Goal: Feedback & Contribution: Leave review/rating

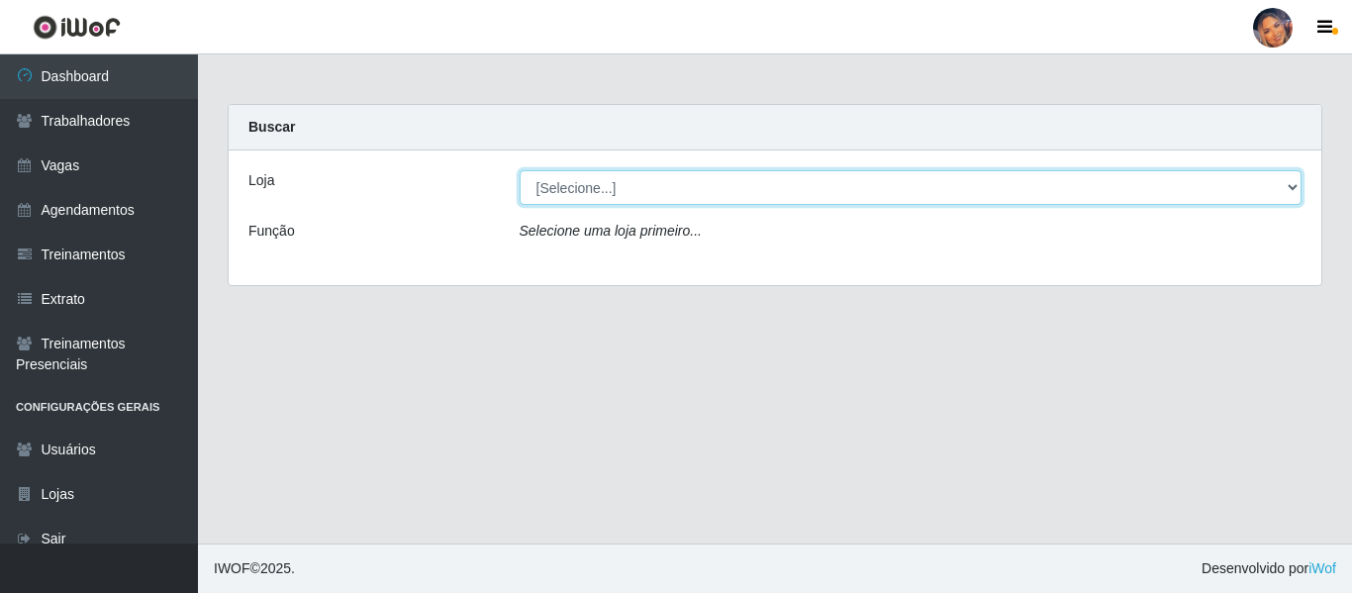
click at [854, 183] on select "[Selecione...] Supermercado Preço Bom" at bounding box center [910, 187] width 783 height 35
select select "169"
click at [519, 170] on select "[Selecione...] Supermercado Preço Bom" at bounding box center [910, 187] width 783 height 35
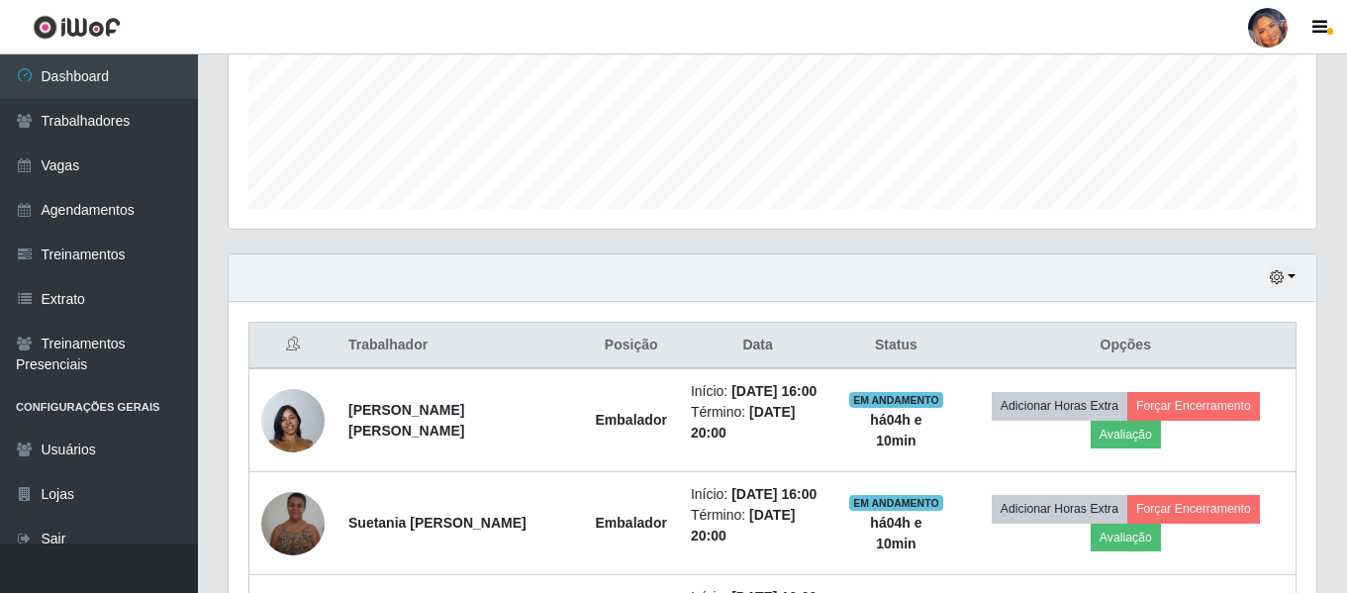
scroll to position [678, 0]
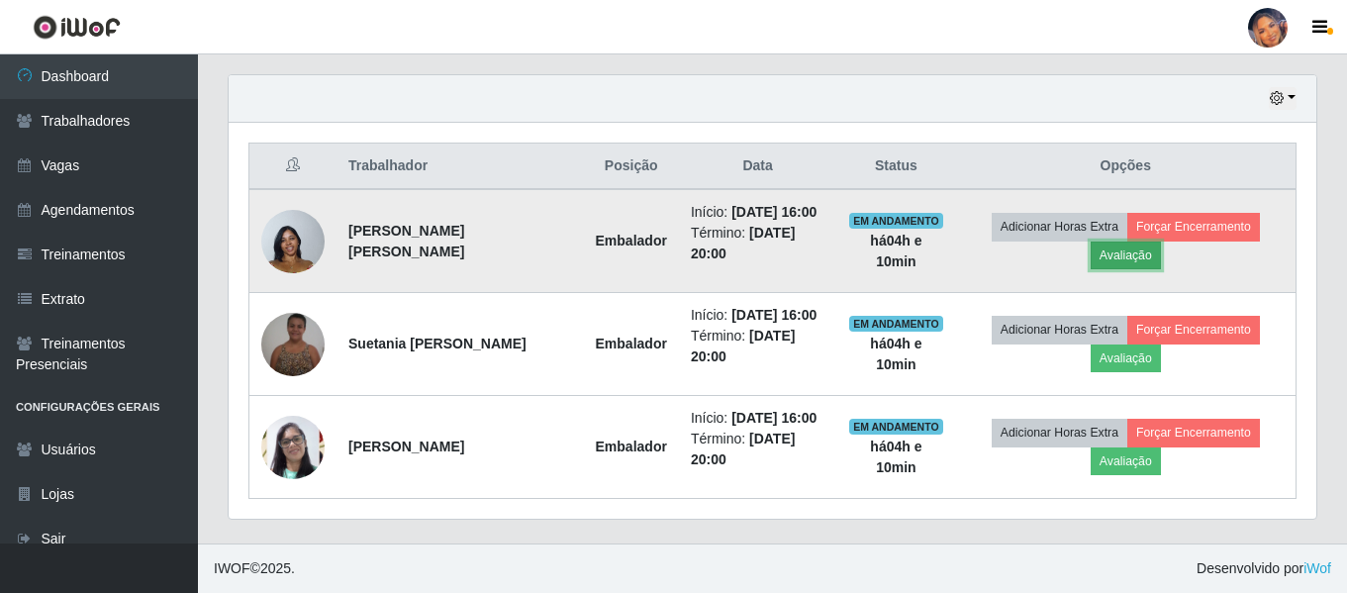
click at [1119, 248] on button "Avaliação" at bounding box center [1125, 255] width 70 height 28
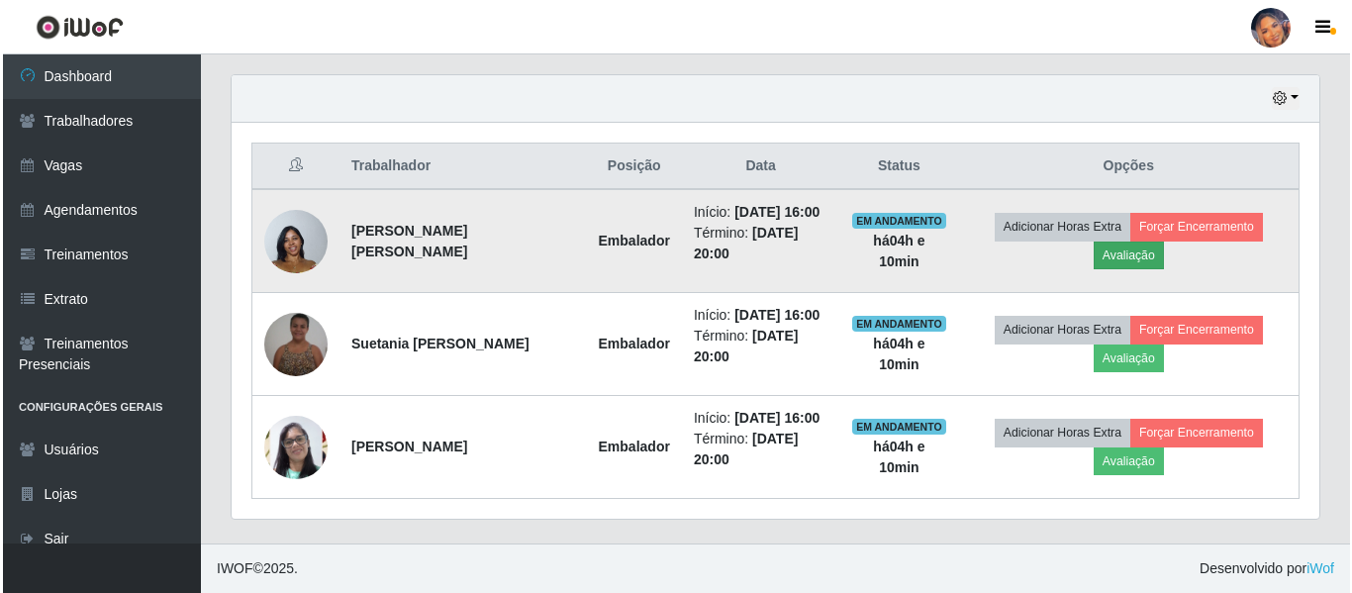
scroll to position [411, 1077]
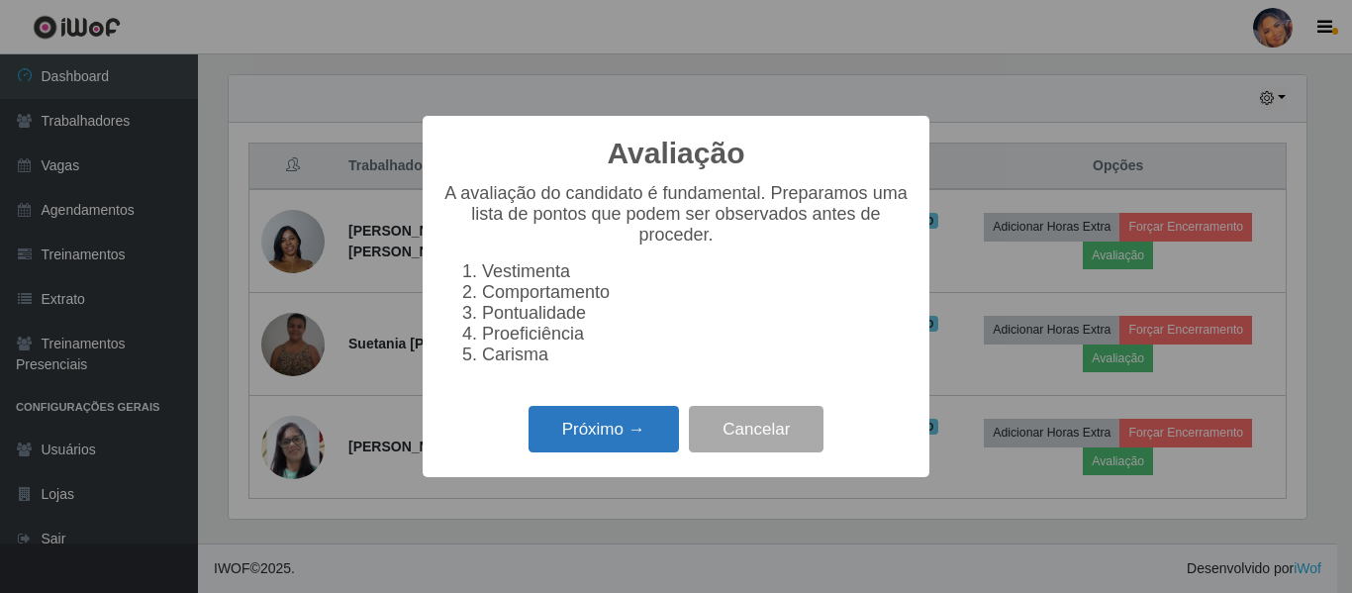
click at [612, 439] on button "Próximo →" at bounding box center [603, 429] width 150 height 47
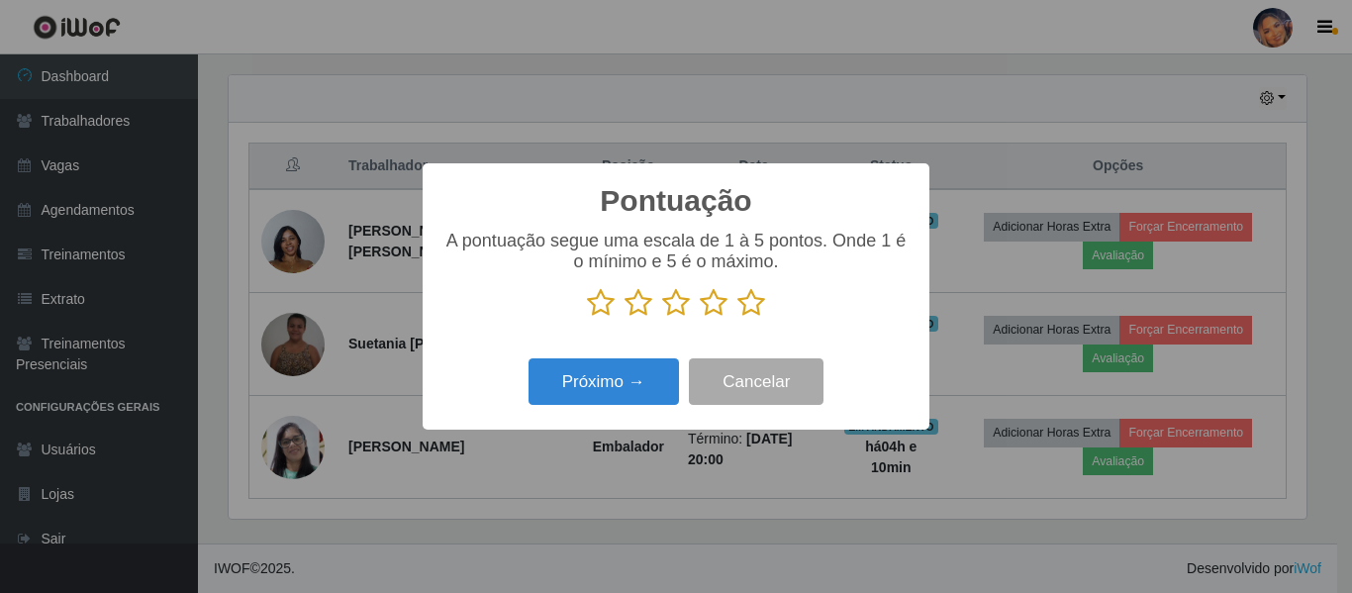
scroll to position [988985, 988318]
drag, startPoint x: 748, startPoint y: 309, endPoint x: 731, endPoint y: 327, distance: 25.2
click at [741, 318] on icon at bounding box center [751, 303] width 28 height 30
click at [737, 318] on input "radio" at bounding box center [737, 318] width 0 height 0
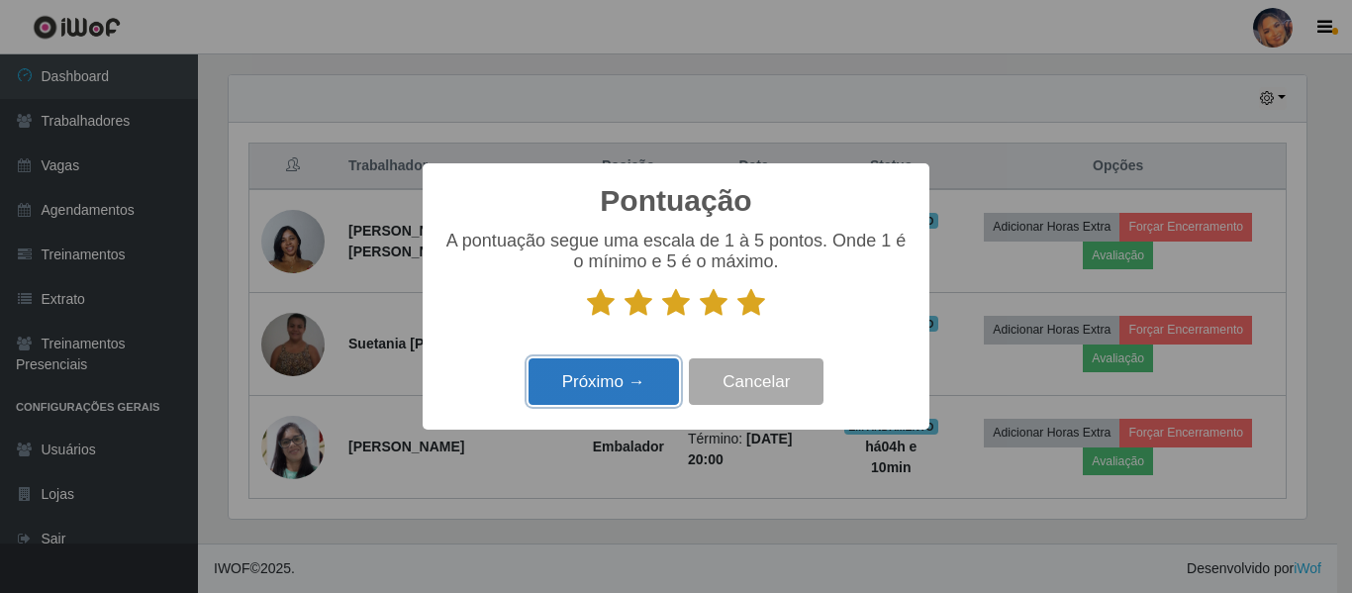
click at [646, 374] on button "Próximo →" at bounding box center [603, 381] width 150 height 47
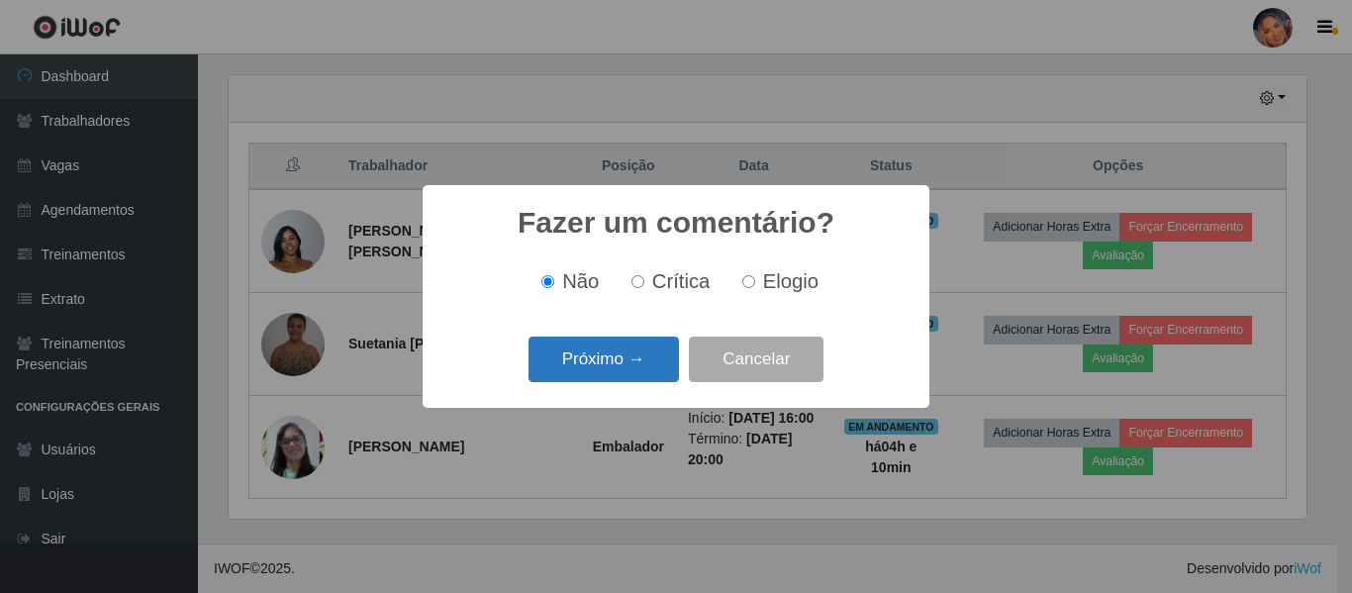
click at [632, 373] on button "Próximo →" at bounding box center [603, 359] width 150 height 47
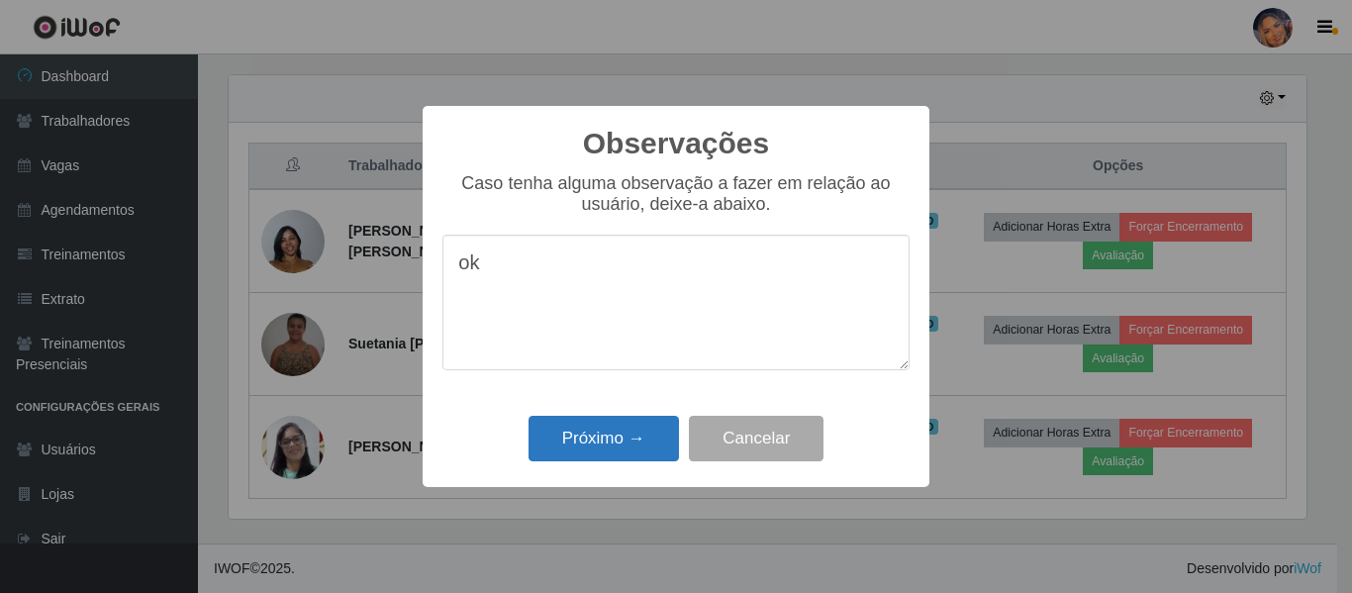
type textarea "ok"
click at [593, 432] on button "Próximo →" at bounding box center [603, 439] width 150 height 47
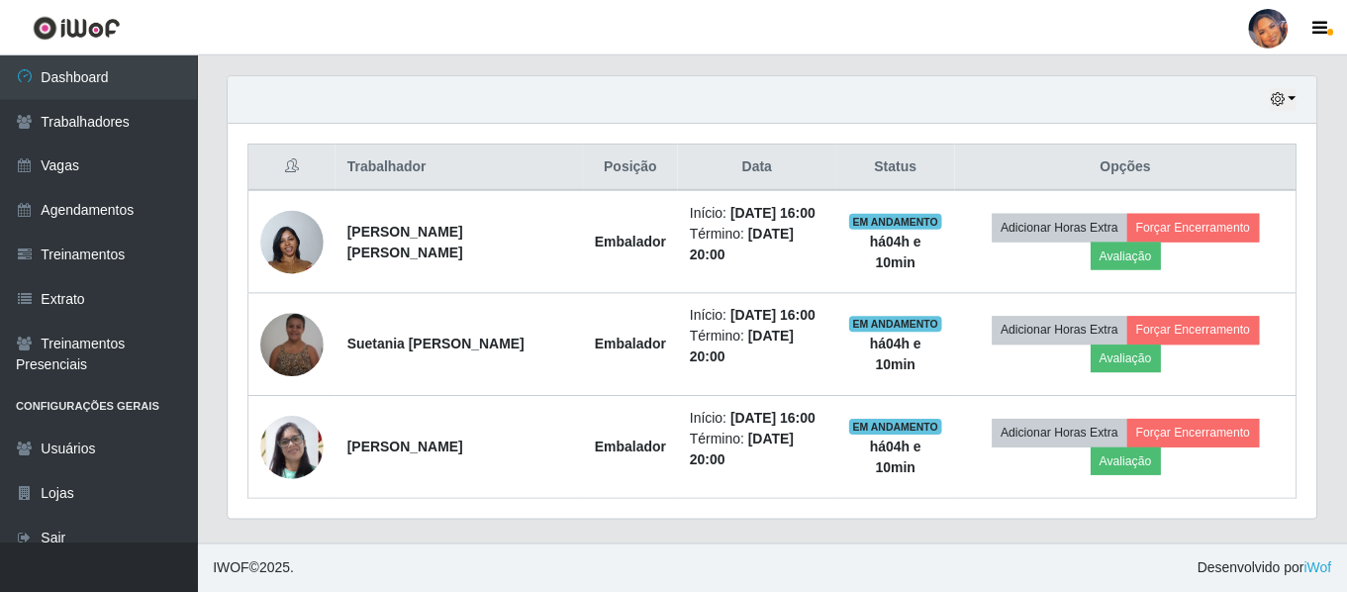
scroll to position [411, 1087]
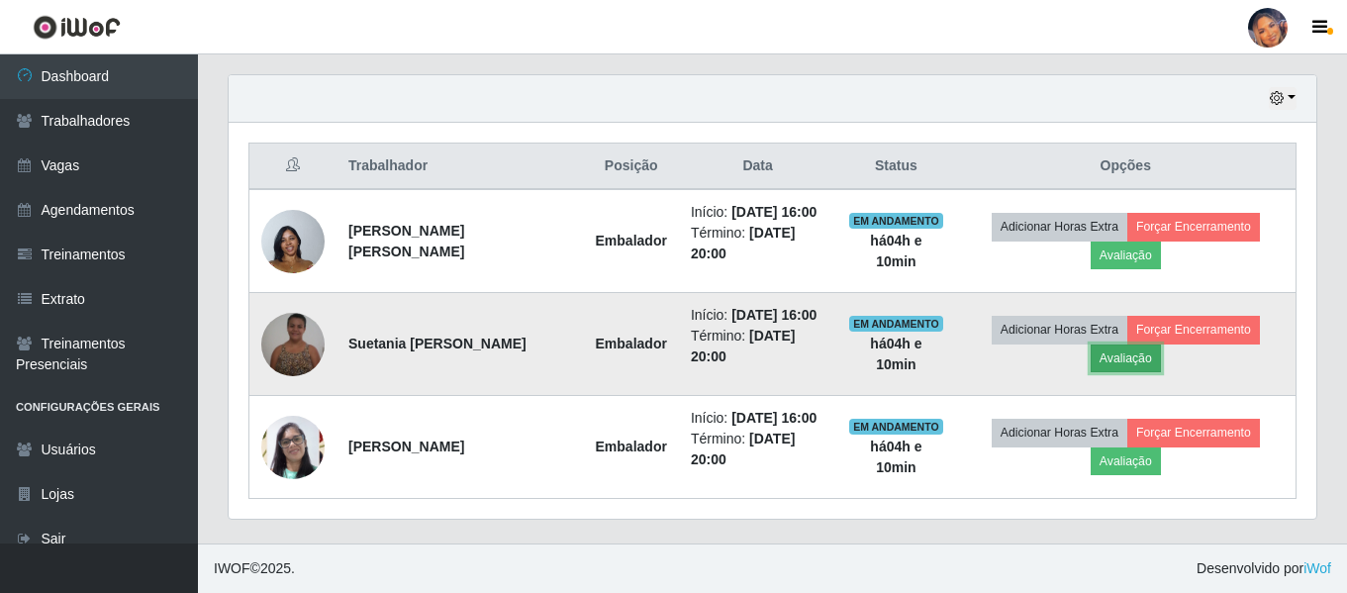
click at [1142, 368] on button "Avaliação" at bounding box center [1125, 358] width 70 height 28
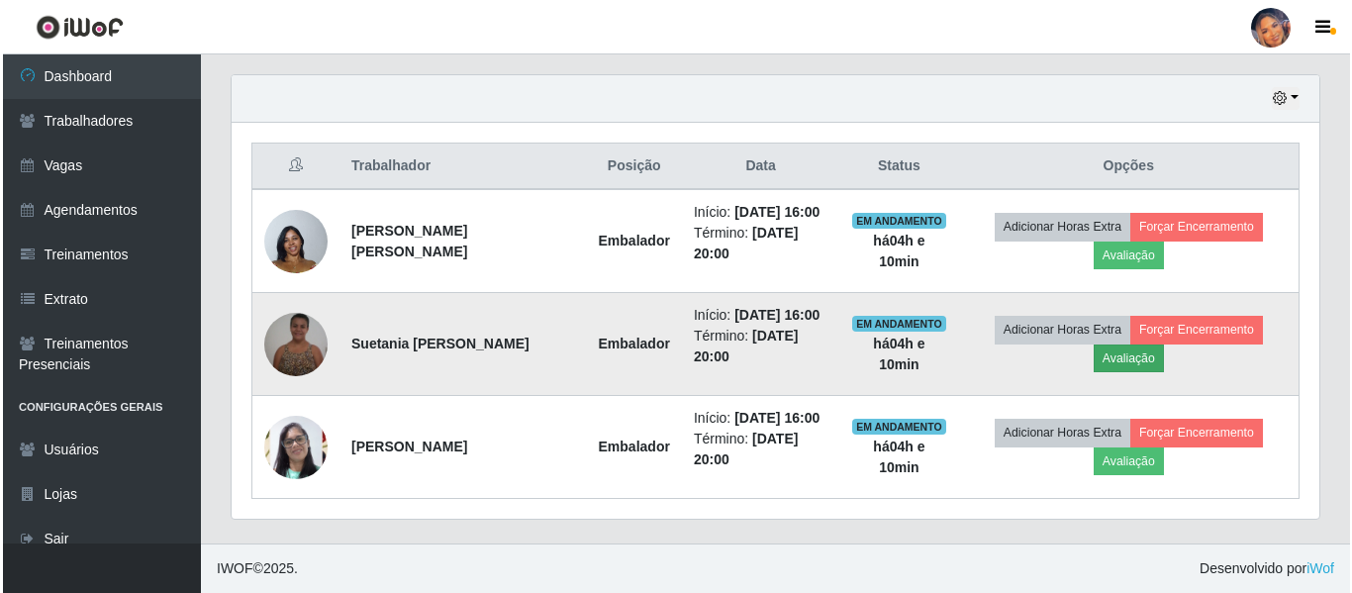
scroll to position [411, 1077]
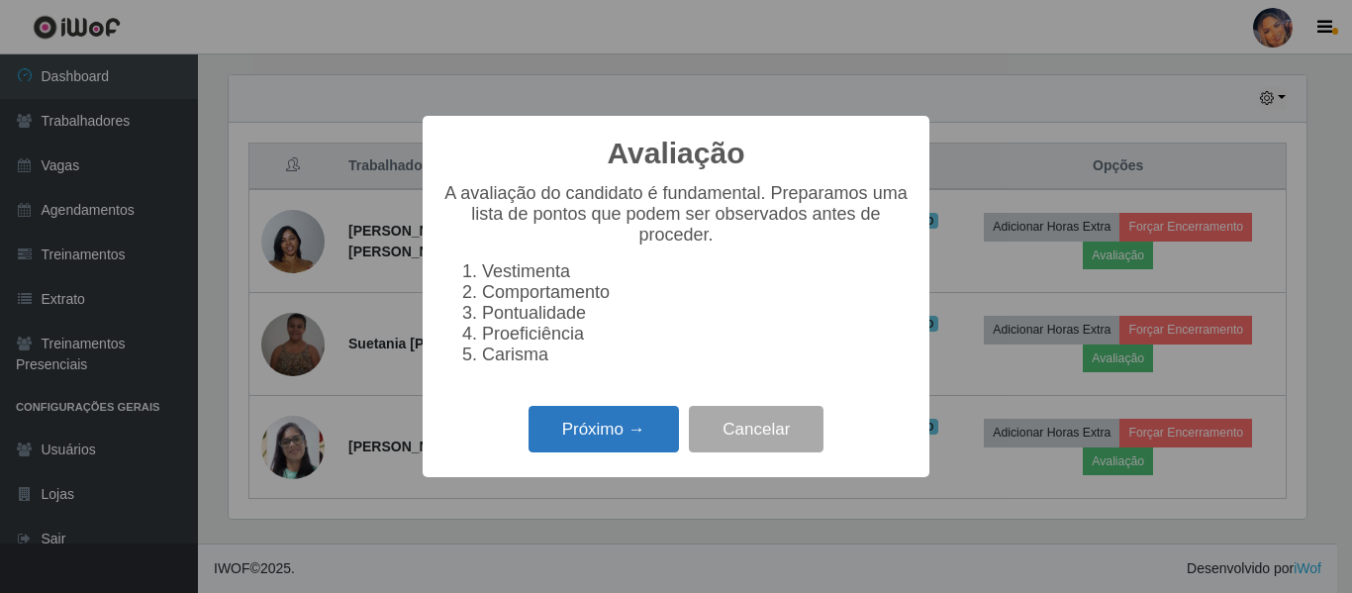
click at [622, 437] on button "Próximo →" at bounding box center [603, 429] width 150 height 47
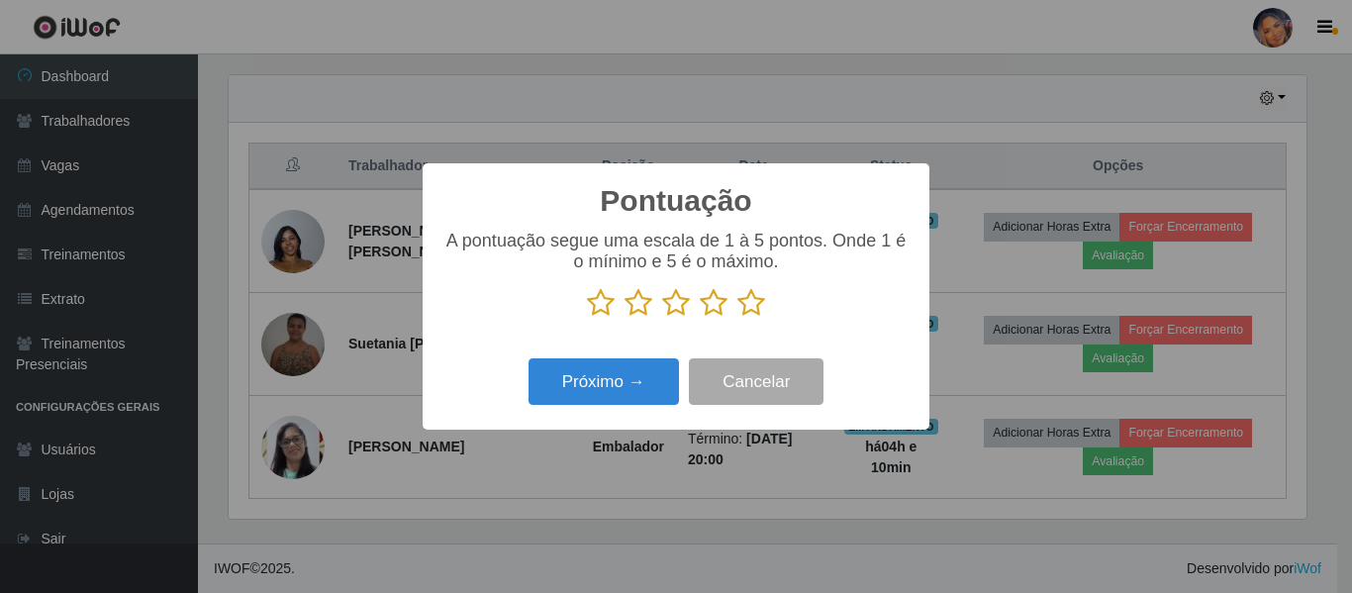
scroll to position [988985, 988318]
click at [749, 307] on icon at bounding box center [751, 303] width 28 height 30
click at [737, 318] on input "radio" at bounding box center [737, 318] width 0 height 0
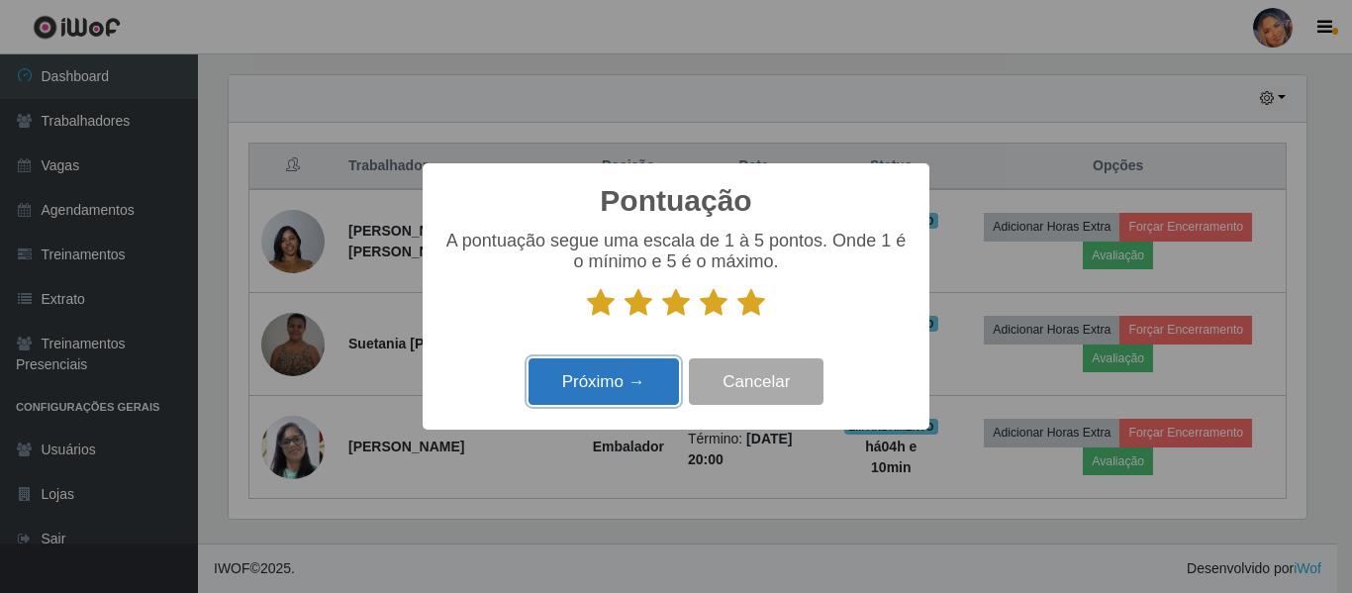
click at [615, 389] on button "Próximo →" at bounding box center [603, 381] width 150 height 47
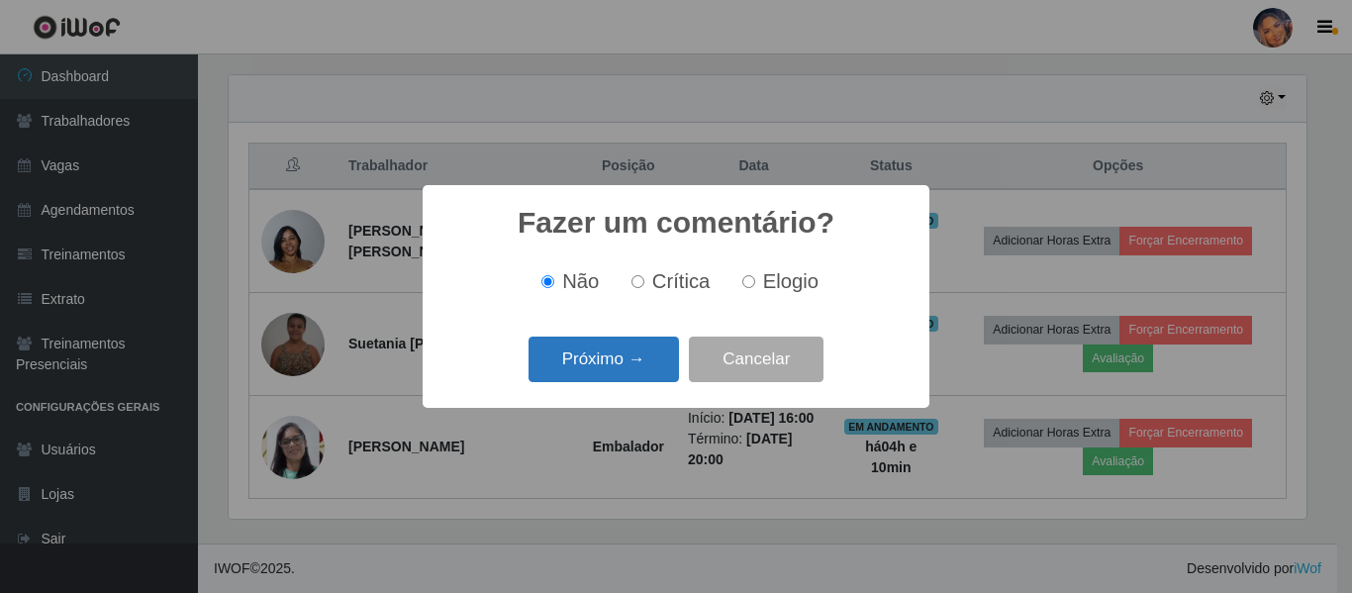
click at [606, 369] on button "Próximo →" at bounding box center [603, 359] width 150 height 47
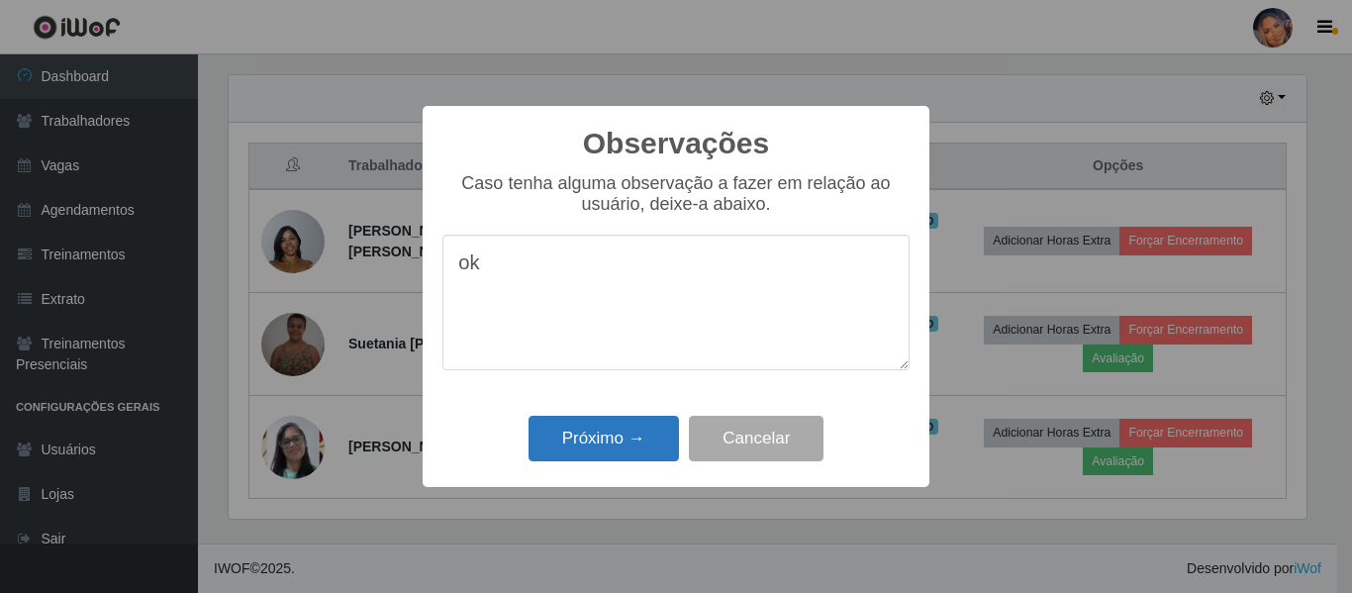
type textarea "ok"
click at [603, 441] on button "Próximo →" at bounding box center [603, 439] width 150 height 47
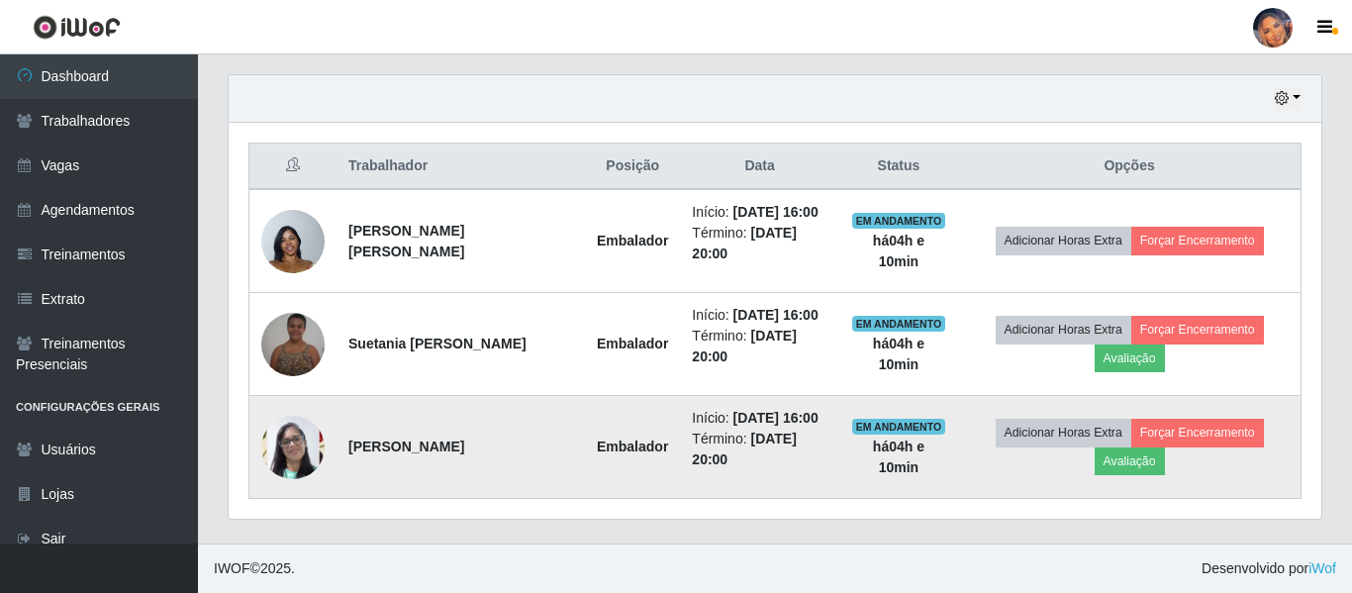
scroll to position [411, 1087]
click at [1113, 462] on button "Avaliação" at bounding box center [1125, 461] width 70 height 28
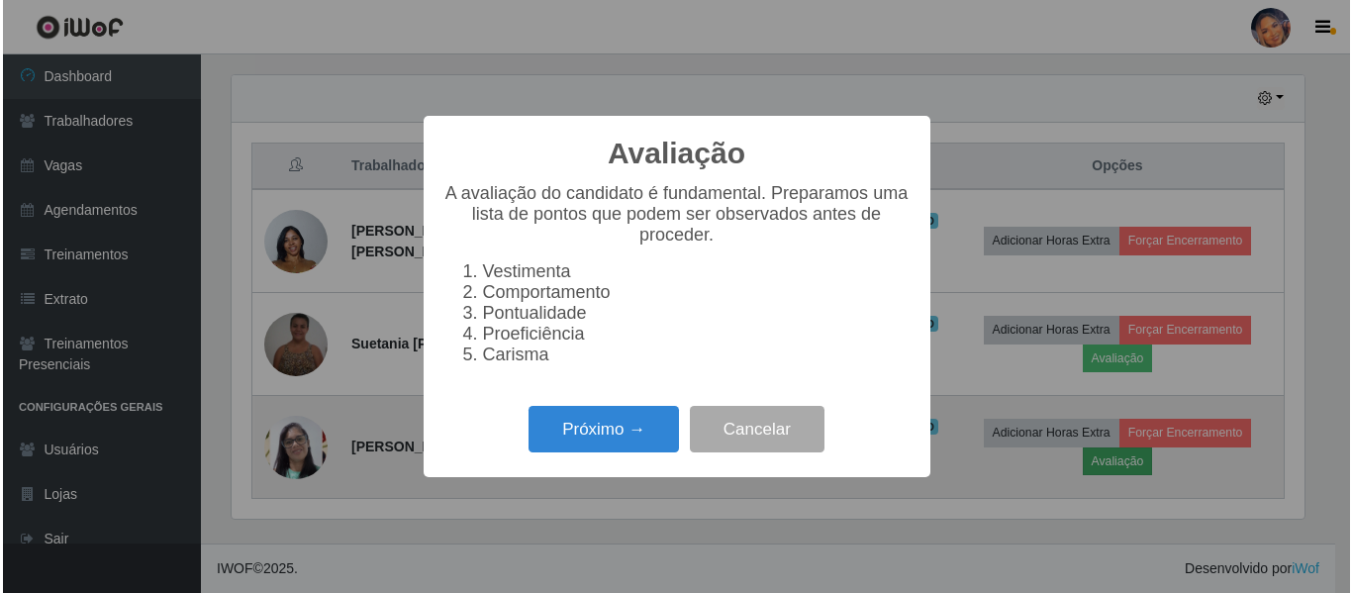
scroll to position [411, 1077]
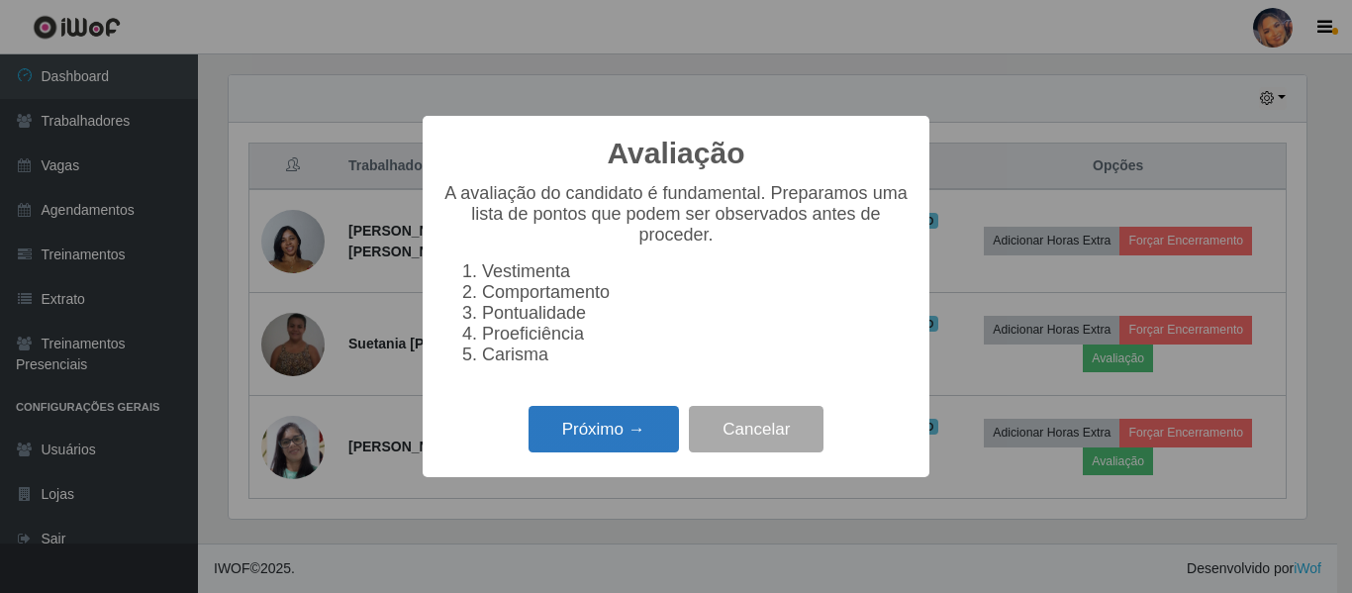
click at [638, 430] on button "Próximo →" at bounding box center [603, 429] width 150 height 47
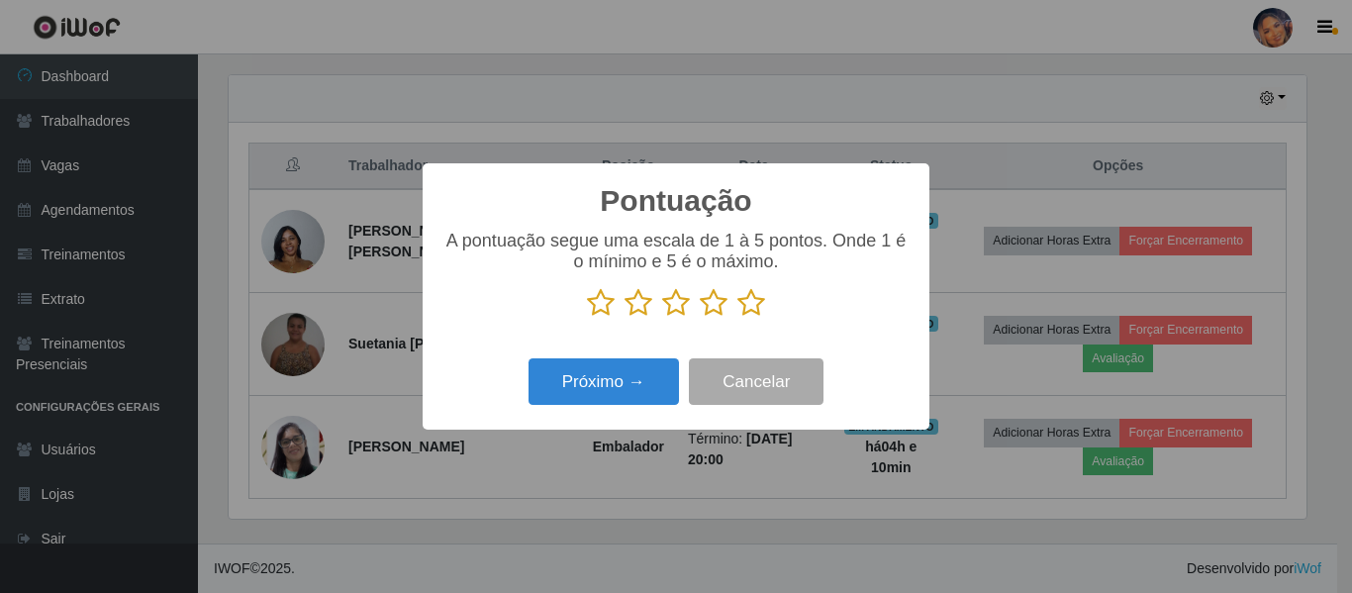
click at [761, 304] on icon at bounding box center [751, 303] width 28 height 30
click at [737, 318] on input "radio" at bounding box center [737, 318] width 0 height 0
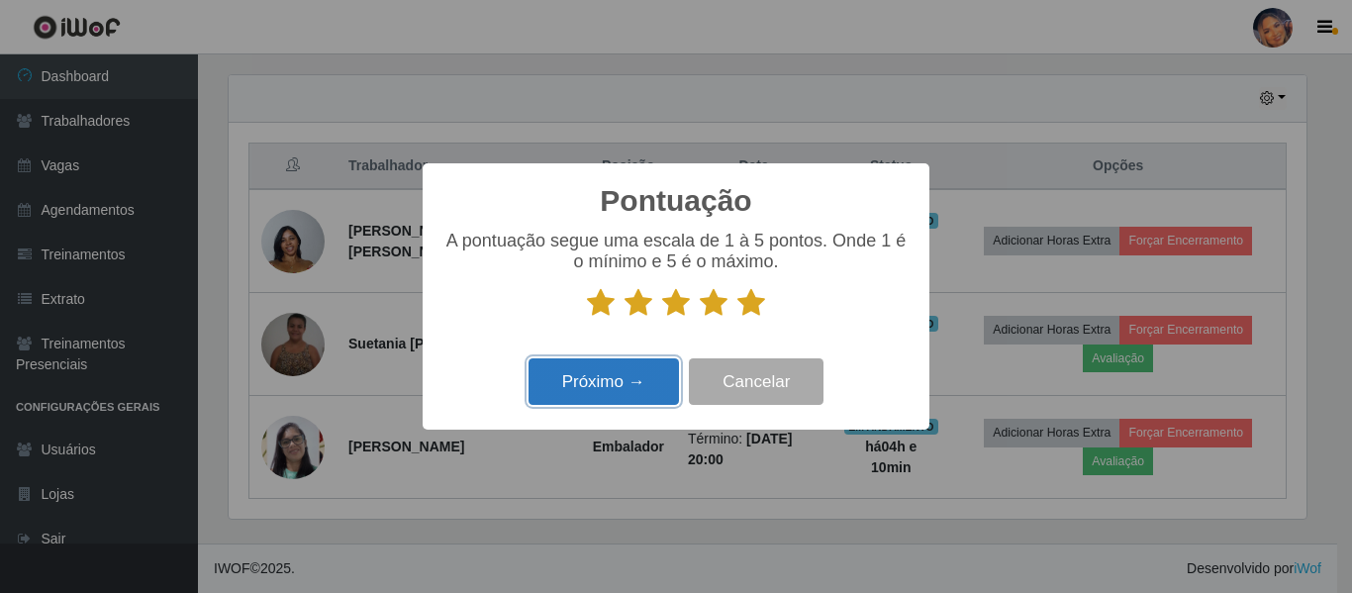
click at [637, 371] on button "Próximo →" at bounding box center [603, 381] width 150 height 47
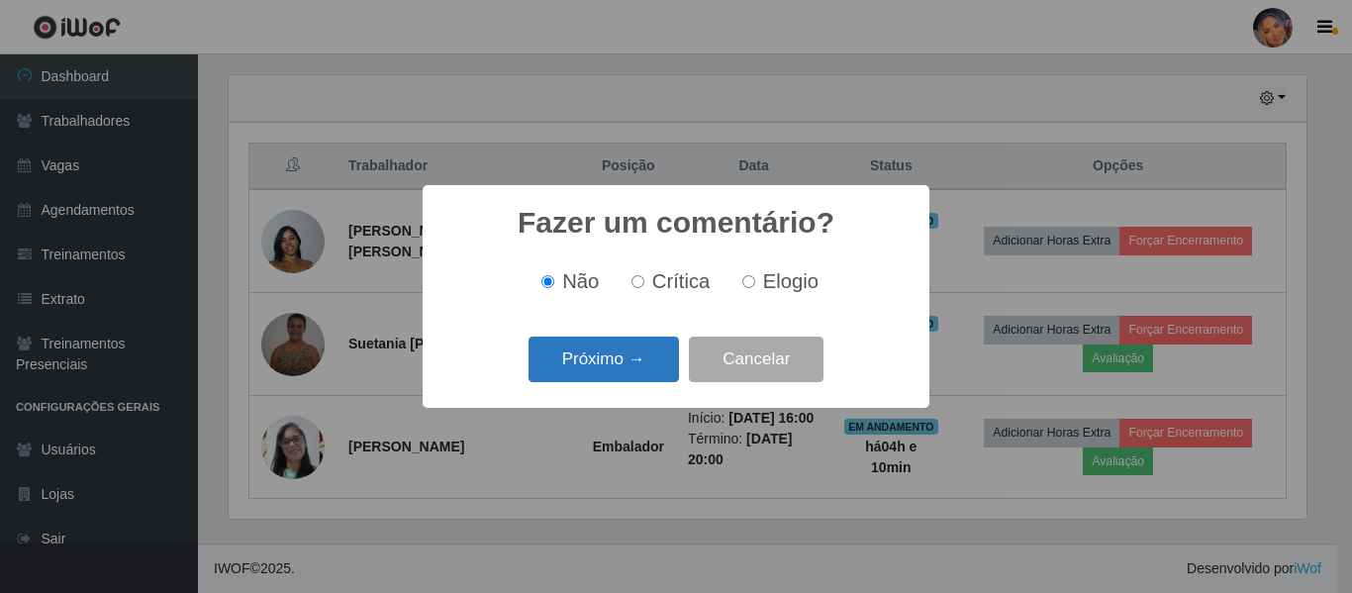
click at [645, 359] on button "Próximo →" at bounding box center [603, 359] width 150 height 47
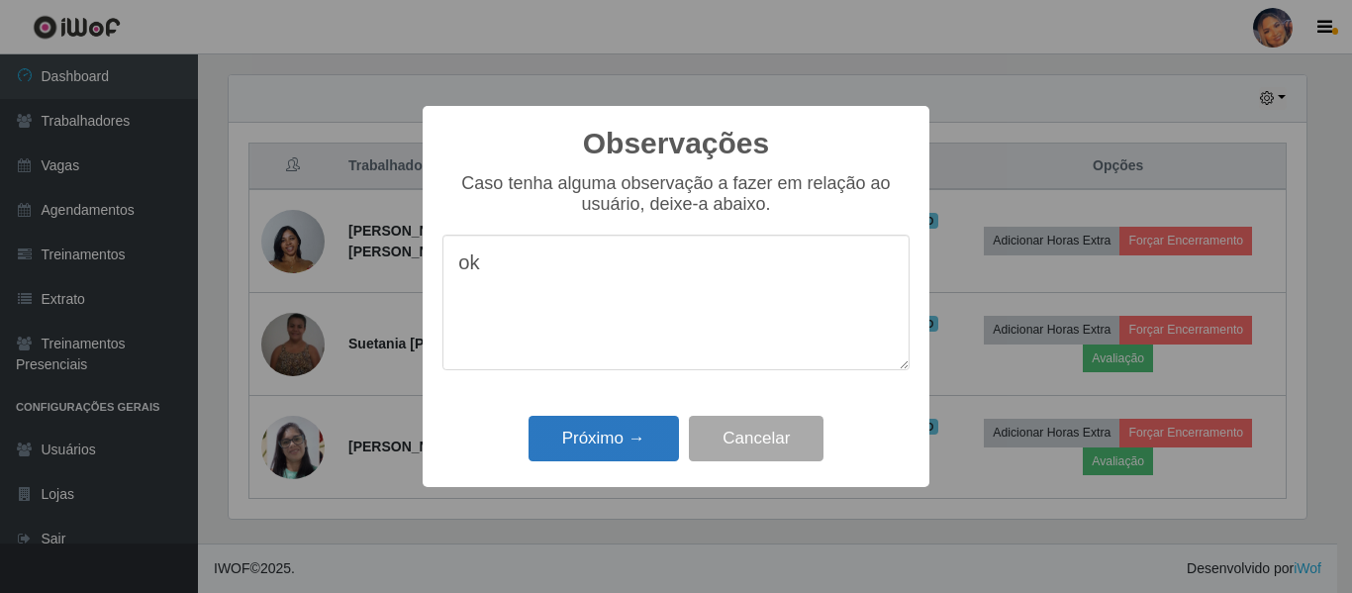
type textarea "ok"
click at [602, 426] on button "Próximo →" at bounding box center [603, 439] width 150 height 47
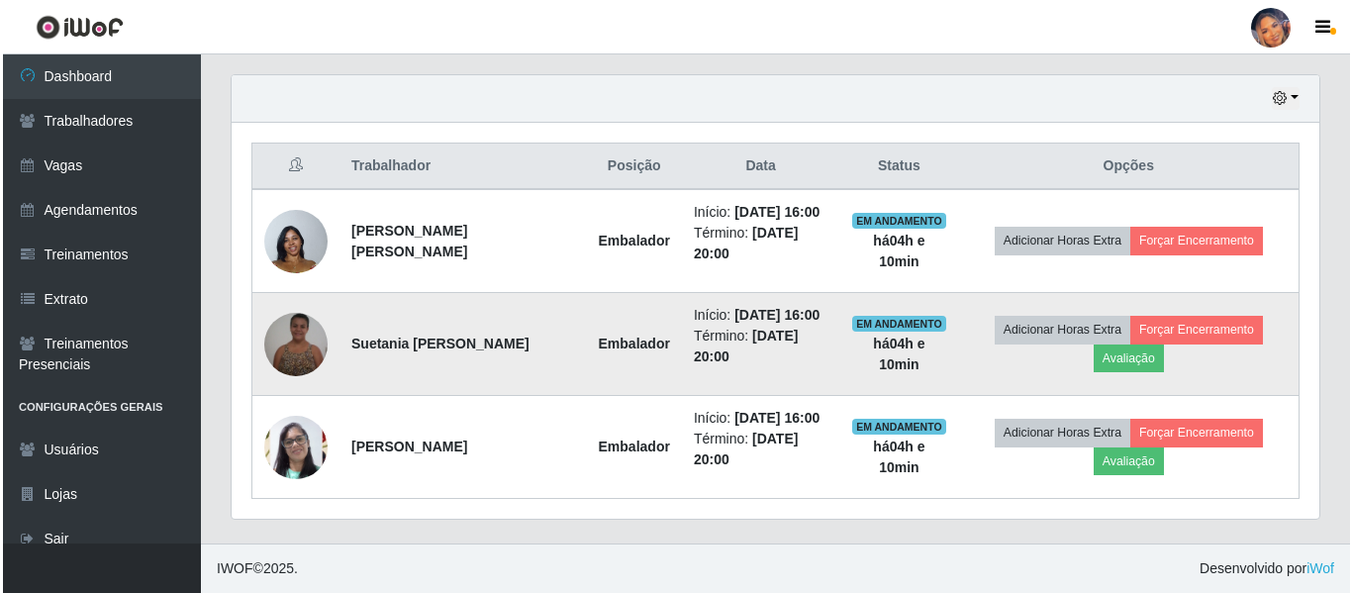
scroll to position [411, 1087]
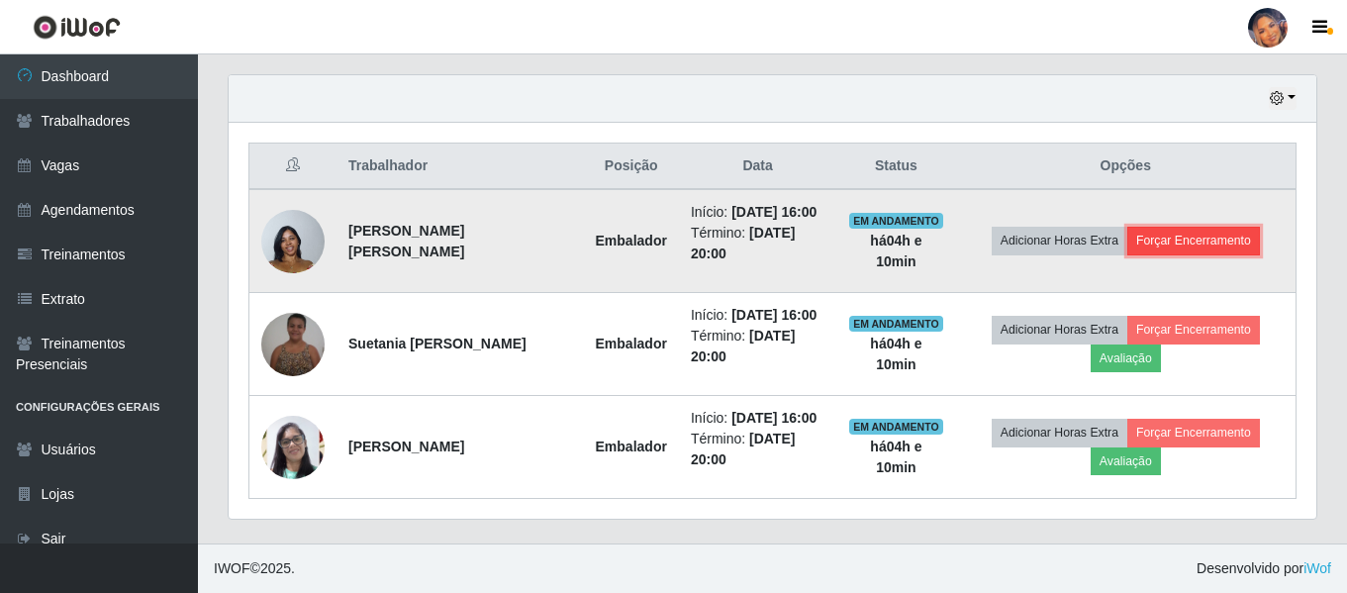
click at [1195, 244] on button "Forçar Encerramento" at bounding box center [1193, 241] width 133 height 28
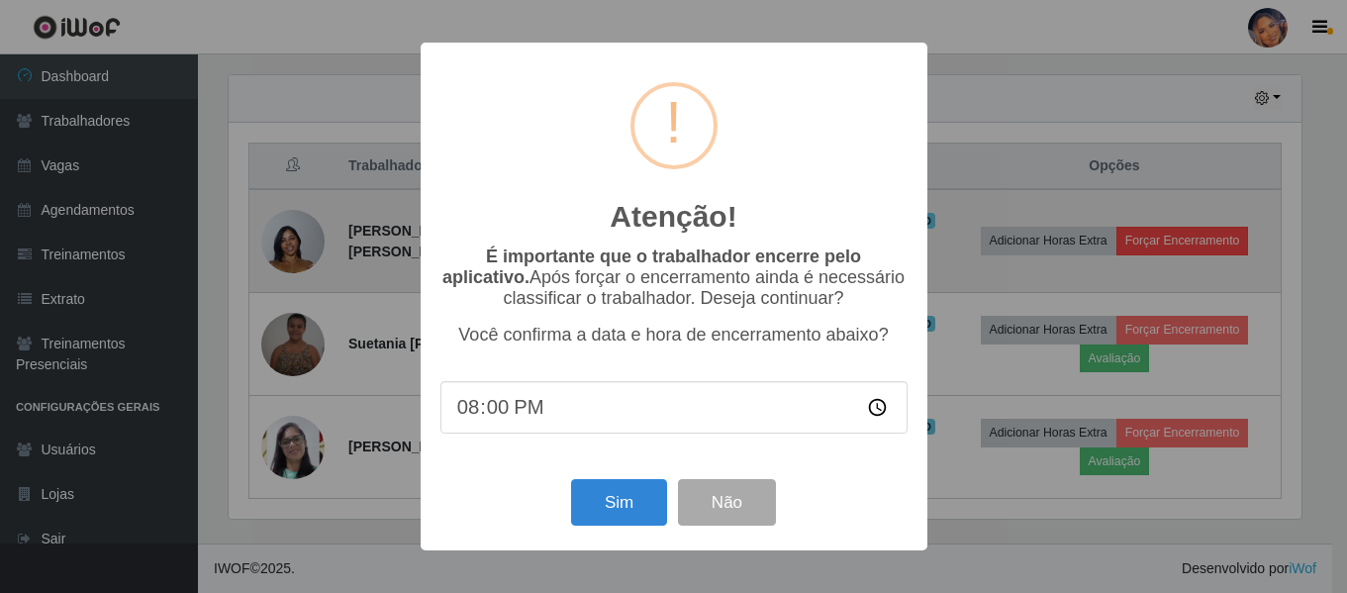
scroll to position [411, 1077]
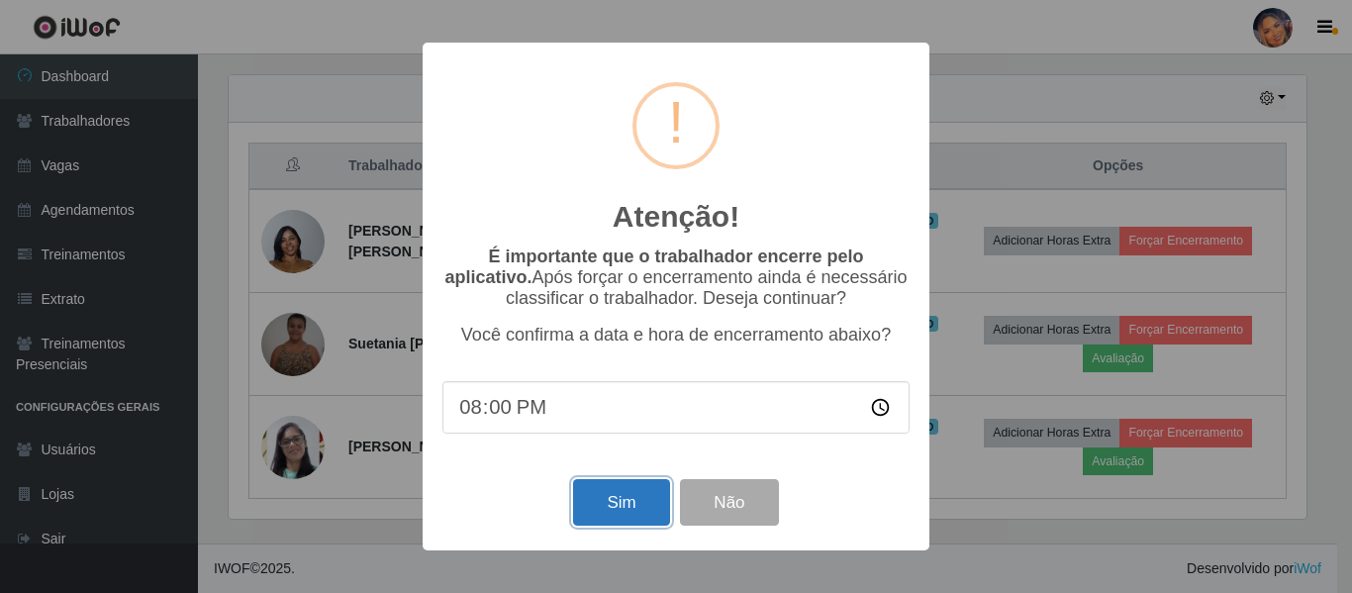
click at [623, 493] on button "Sim" at bounding box center [621, 502] width 96 height 47
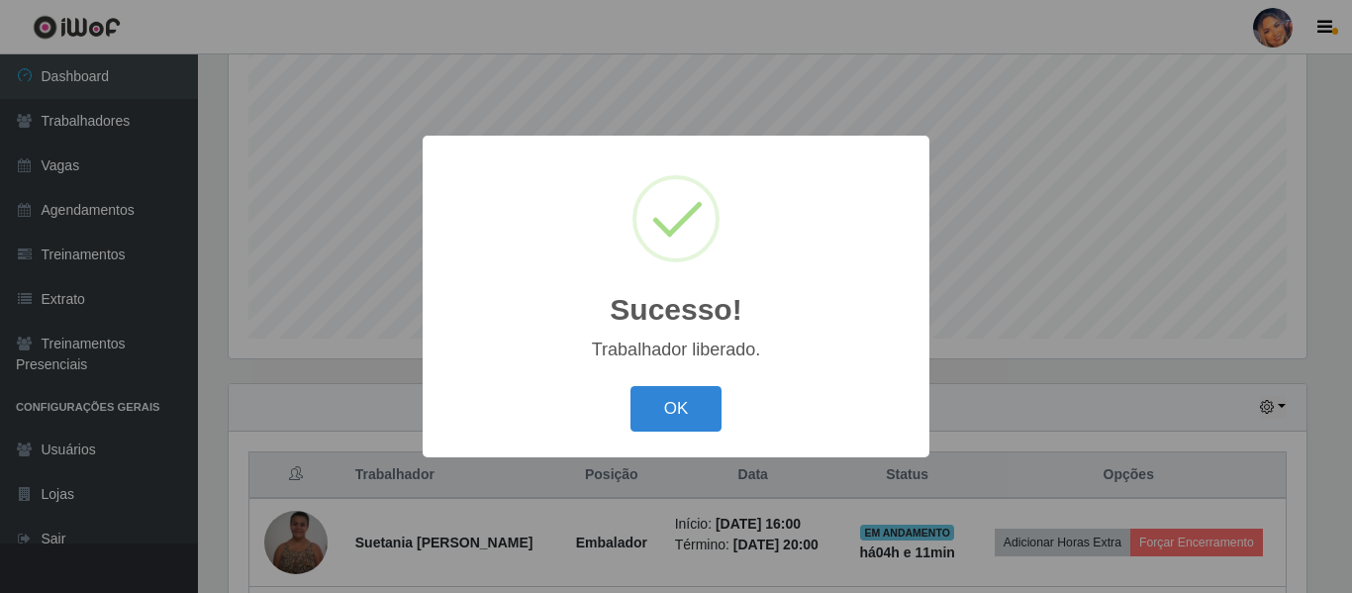
click at [677, 412] on button "OK" at bounding box center [676, 409] width 92 height 47
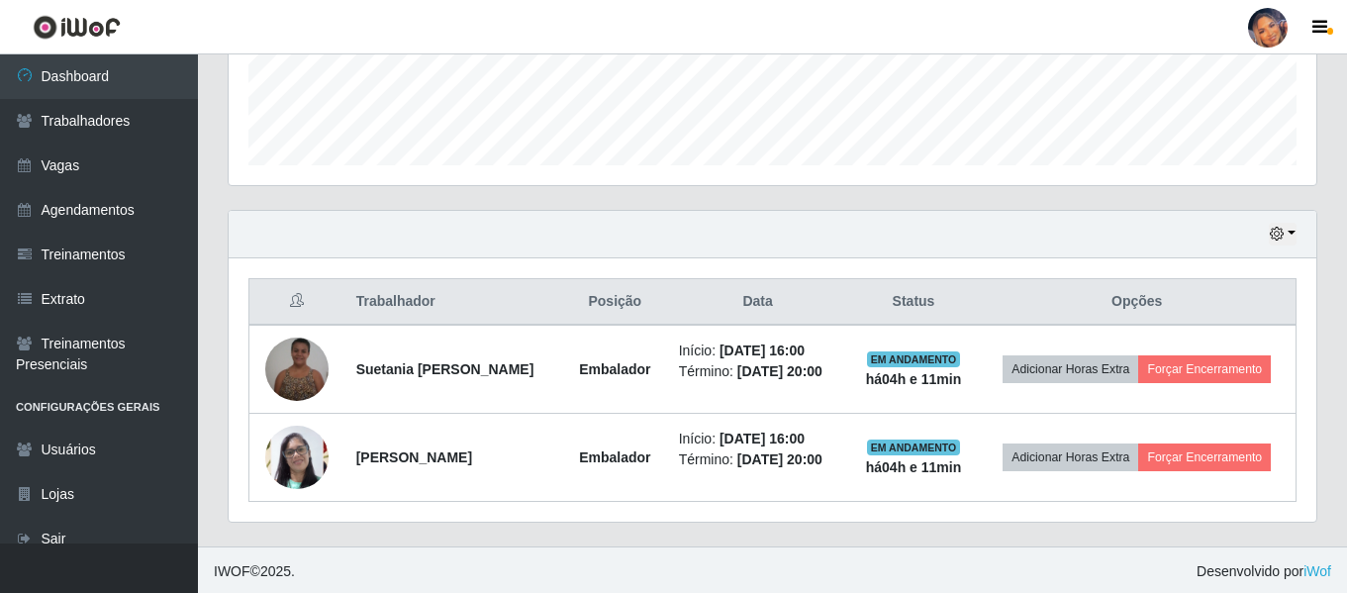
scroll to position [0, 0]
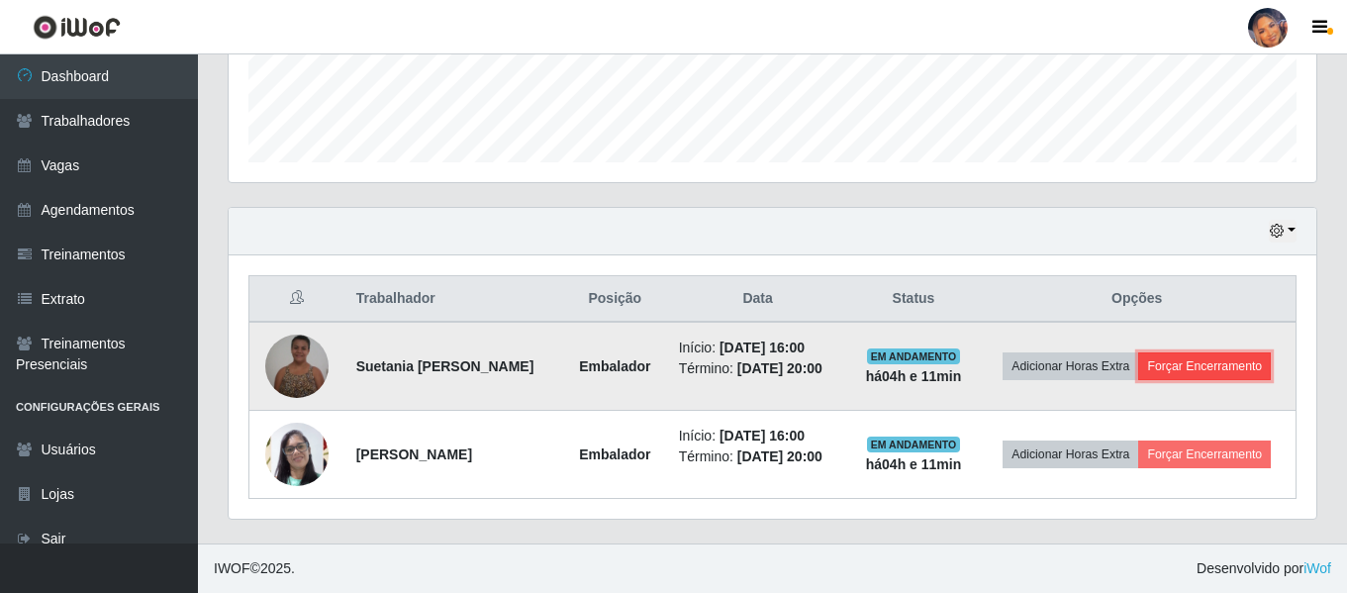
click at [1178, 361] on button "Forçar Encerramento" at bounding box center [1204, 366] width 133 height 28
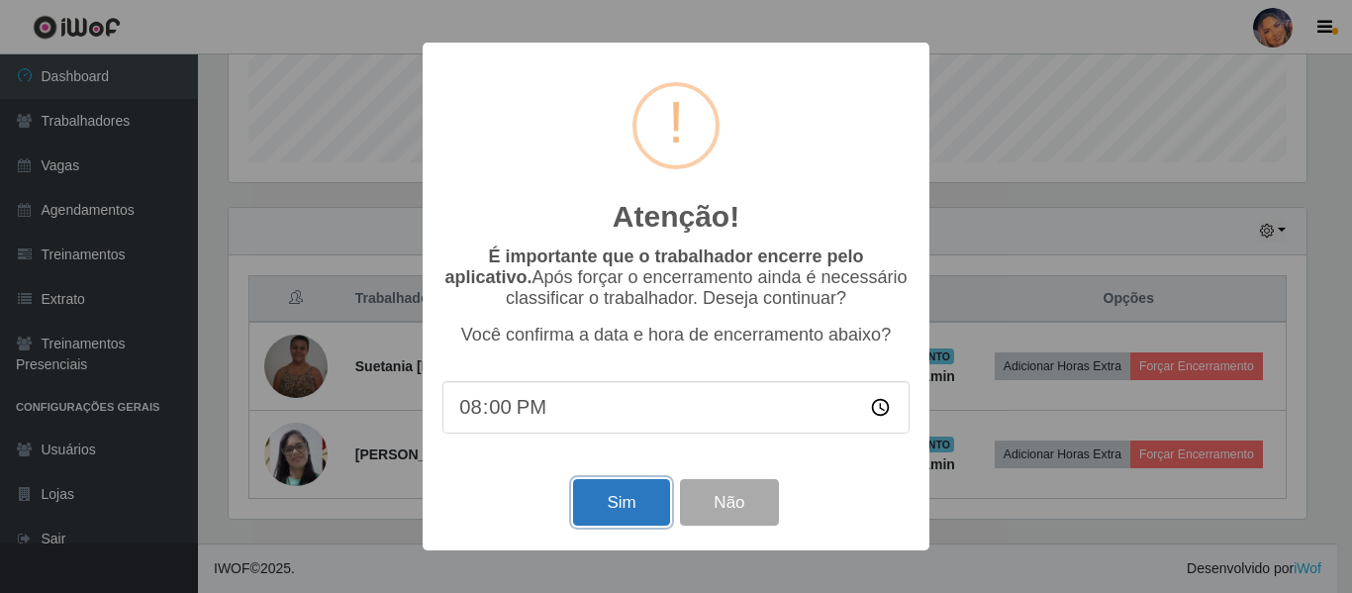
click at [602, 492] on button "Sim" at bounding box center [621, 502] width 96 height 47
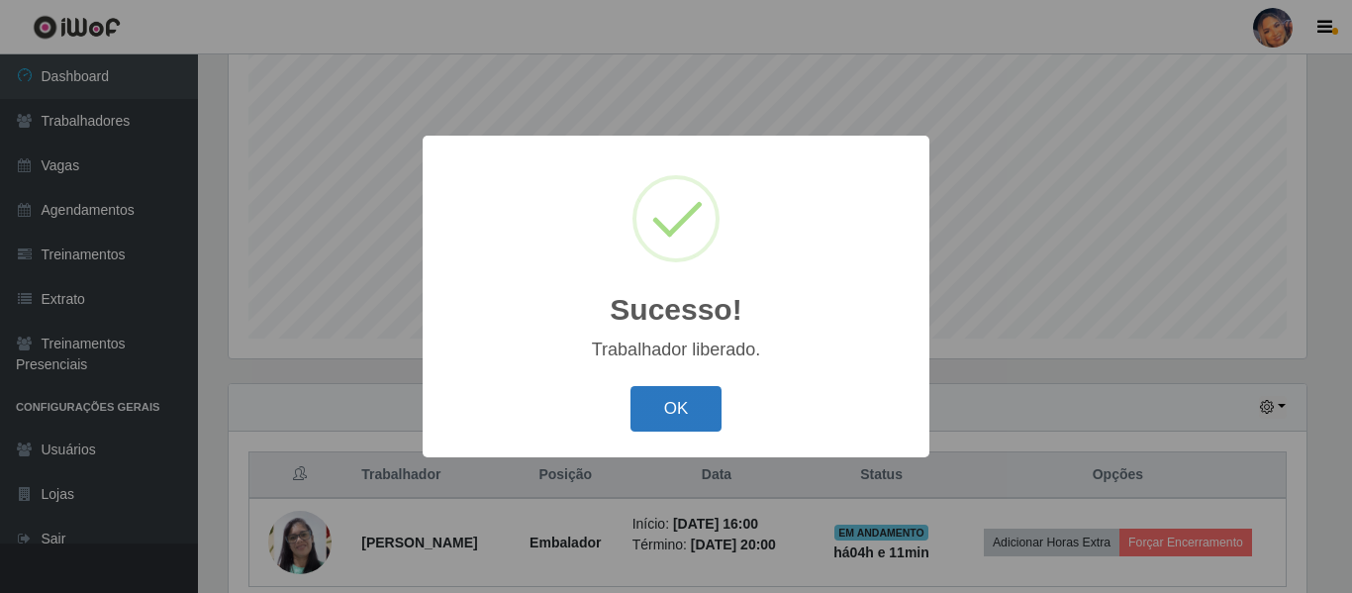
click at [693, 415] on button "OK" at bounding box center [676, 409] width 92 height 47
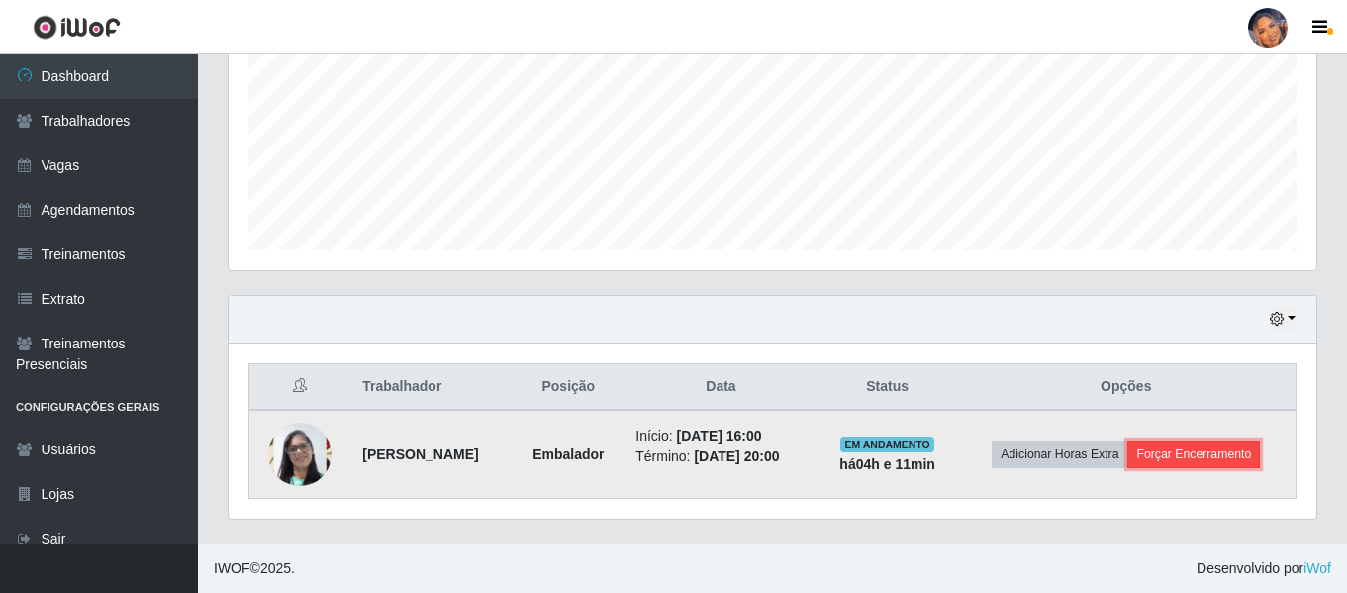
click at [1204, 461] on button "Forçar Encerramento" at bounding box center [1193, 454] width 133 height 28
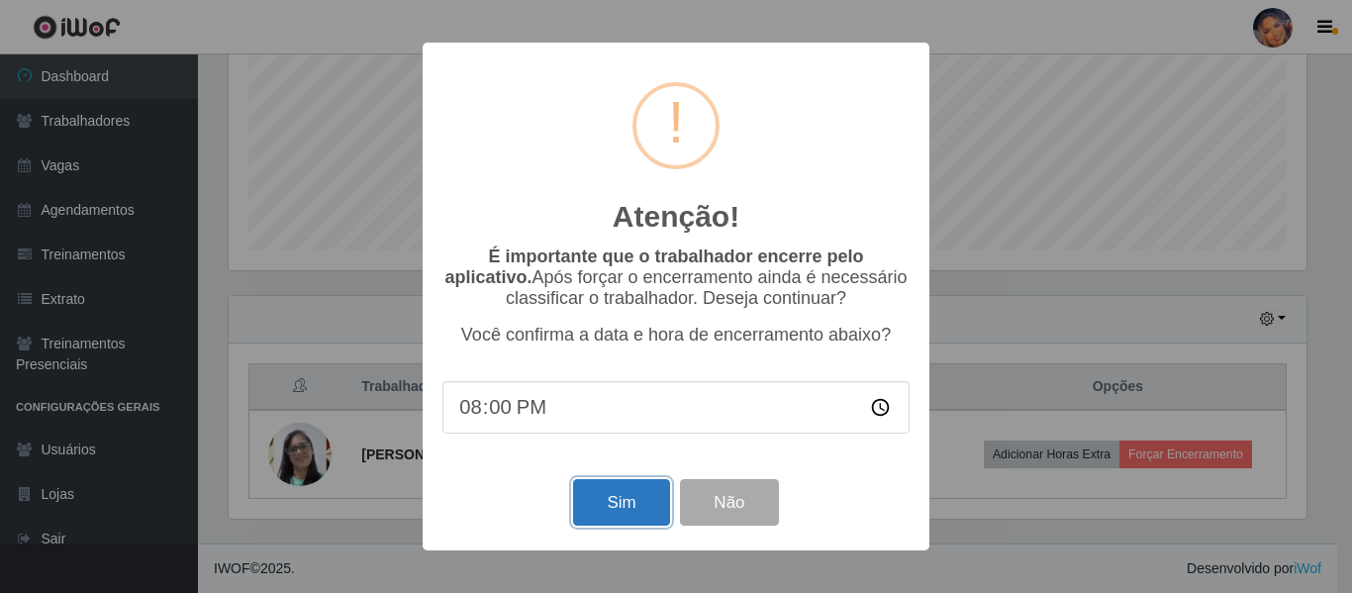
click at [626, 502] on button "Sim" at bounding box center [621, 502] width 96 height 47
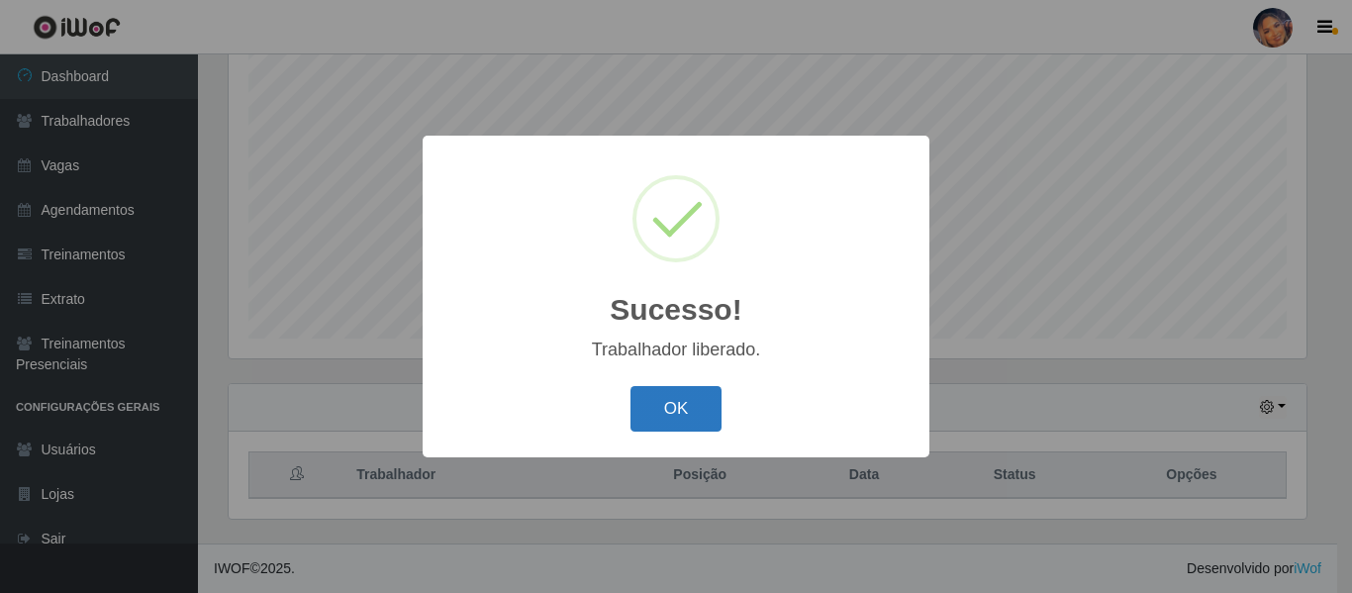
click at [687, 400] on button "OK" at bounding box center [676, 409] width 92 height 47
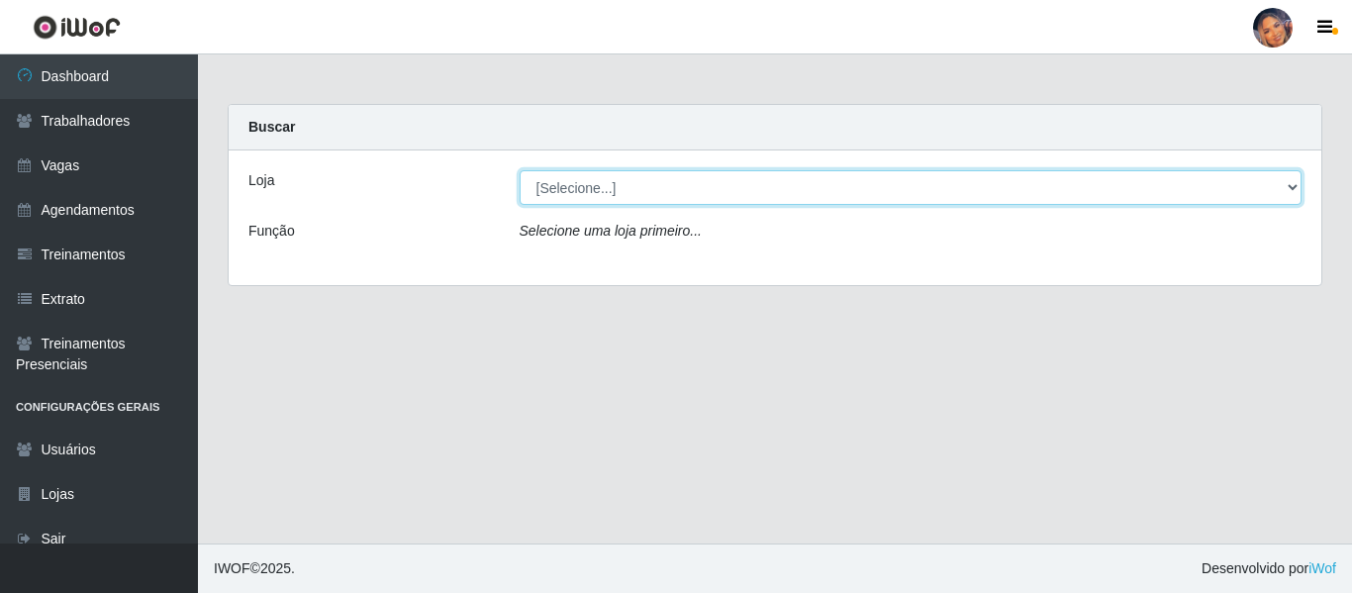
click at [668, 188] on select "[Selecione...] Supermercado Preço Bom" at bounding box center [910, 187] width 783 height 35
select select "169"
click at [519, 170] on select "[Selecione...] Supermercado Preço Bom" at bounding box center [910, 187] width 783 height 35
